Goal: Task Accomplishment & Management: Complete application form

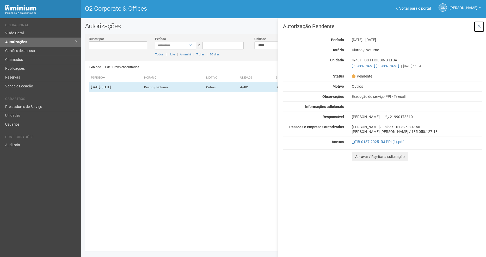
click at [481, 27] on button at bounding box center [479, 26] width 11 height 11
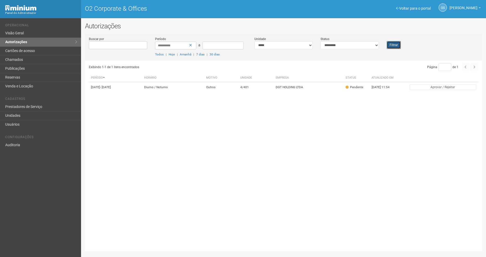
click at [394, 45] on button "Filtrar" at bounding box center [394, 45] width 14 height 8
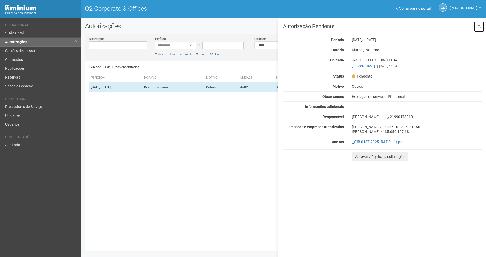
click at [477, 27] on icon at bounding box center [479, 26] width 4 height 5
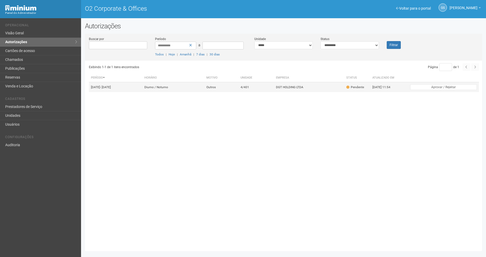
click at [319, 84] on td "DGT HOLDING LTDA" at bounding box center [309, 87] width 70 height 10
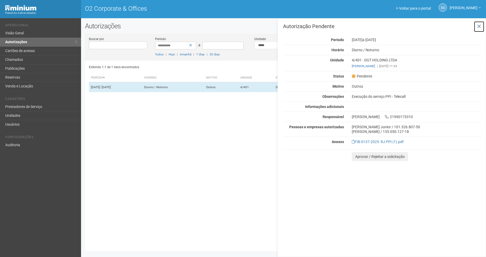
click at [481, 26] on button at bounding box center [479, 26] width 11 height 11
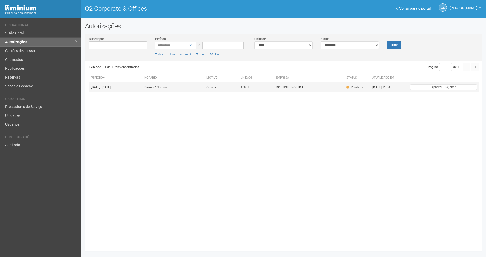
click at [299, 89] on td "DGT HOLDING LTDA" at bounding box center [309, 87] width 70 height 10
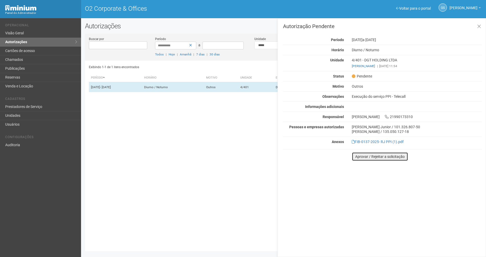
click at [373, 158] on button "Aprovar / Rejeitar a solicitação" at bounding box center [380, 156] width 56 height 9
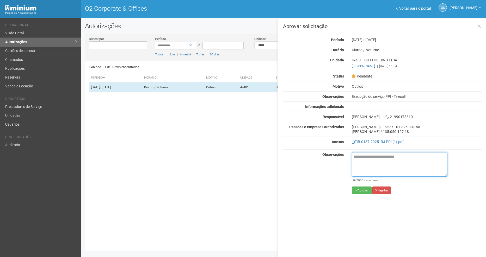
click at [372, 157] on textarea at bounding box center [400, 164] width 96 height 24
click at [373, 139] on div "Autorização Pendente Período 26/08/2025 a 29/08/2025 Horário Diurno / Noturno U…" at bounding box center [382, 90] width 199 height 114
click at [377, 144] on li "FIB-0137-2025- RJ PPI (1).pdf" at bounding box center [417, 142] width 130 height 5
click at [376, 142] on link "FIB-0137-2025- RJ PPI (1).pdf" at bounding box center [378, 142] width 52 height 4
click at [369, 163] on textarea at bounding box center [400, 164] width 96 height 24
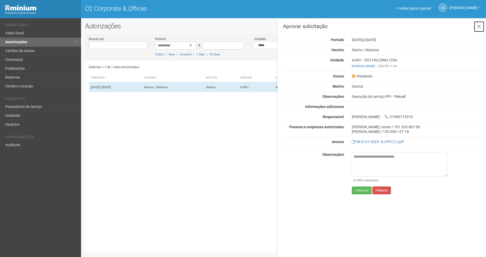
drag, startPoint x: 480, startPoint y: 24, endPoint x: 452, endPoint y: 24, distance: 28.1
click at [480, 24] on icon at bounding box center [479, 26] width 4 height 5
click at [480, 26] on icon at bounding box center [479, 26] width 4 height 5
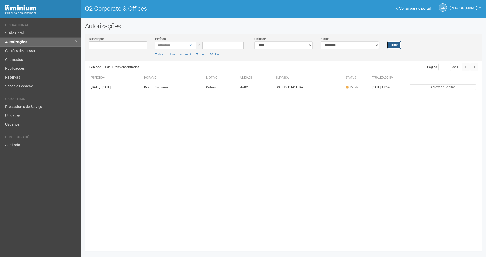
click at [394, 44] on button "Filtrar" at bounding box center [394, 45] width 14 height 8
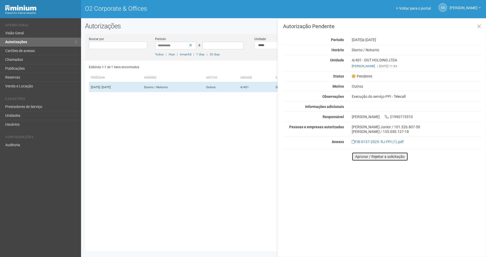
click at [384, 157] on button "Aprovar / Rejeitar a solicitação" at bounding box center [380, 156] width 56 height 9
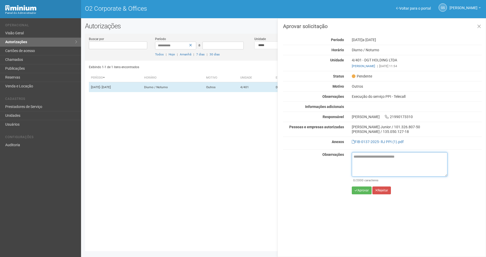
click at [384, 157] on textarea at bounding box center [400, 164] width 96 height 24
paste textarea "**********"
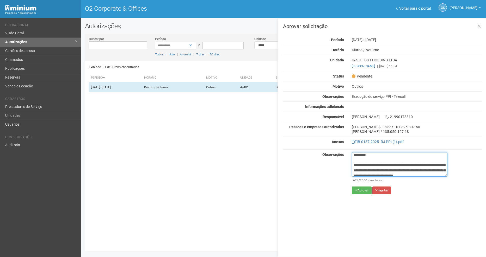
scroll to position [75, 0]
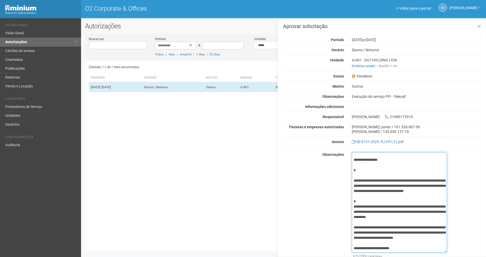
drag, startPoint x: 446, startPoint y: 176, endPoint x: 454, endPoint y: 252, distance: 76.5
click at [454, 252] on div "**********" at bounding box center [382, 213] width 207 height 122
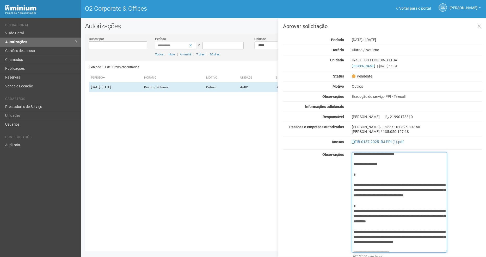
scroll to position [0, 0]
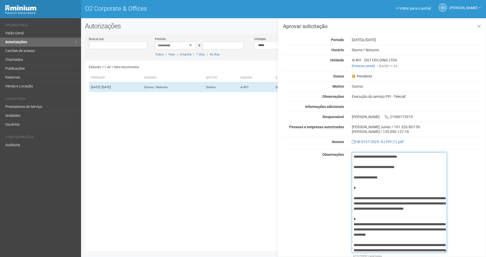
click at [356, 190] on textarea "**********" at bounding box center [399, 202] width 95 height 101
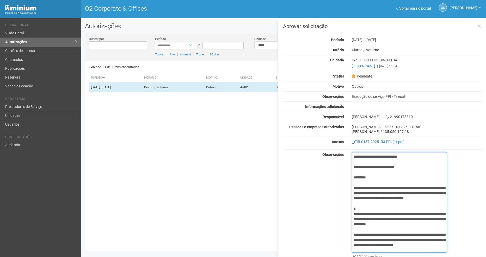
click at [363, 212] on textarea "**********" at bounding box center [399, 202] width 95 height 101
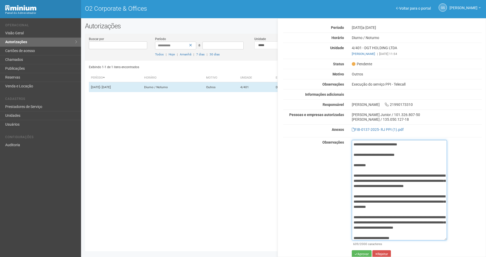
scroll to position [17, 0]
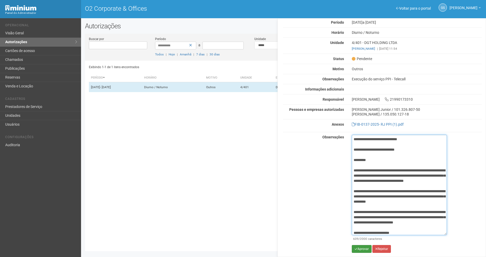
type textarea "**********"
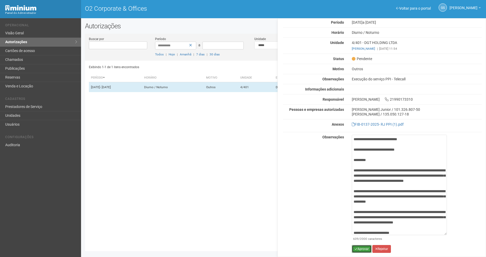
click at [364, 247] on button "Aprovar" at bounding box center [362, 249] width 20 height 8
